Goal: Information Seeking & Learning: Check status

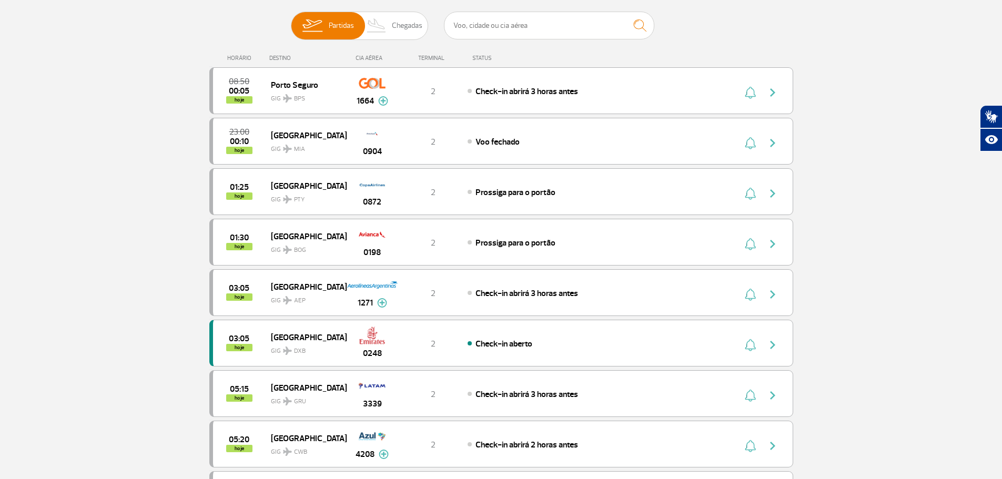
scroll to position [158, 0]
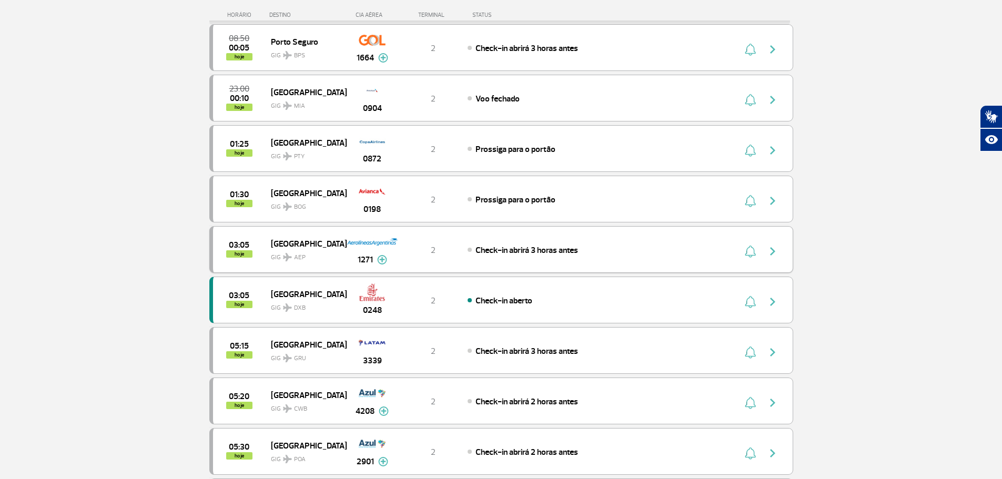
click at [651, 260] on div "03:05 hoje Buenos Aires GIG AEP 1271 2 Check-in abrirá 3 horas antes Parcerias:…" at bounding box center [501, 249] width 584 height 47
click at [777, 247] on img "button" at bounding box center [772, 251] width 13 height 13
click at [375, 259] on div "1271" at bounding box center [372, 259] width 29 height 13
click at [222, 255] on div "03:05 hoje" at bounding box center [242, 249] width 58 height 16
click at [780, 251] on button "button" at bounding box center [775, 249] width 24 height 17
